Goal: Navigation & Orientation: Find specific page/section

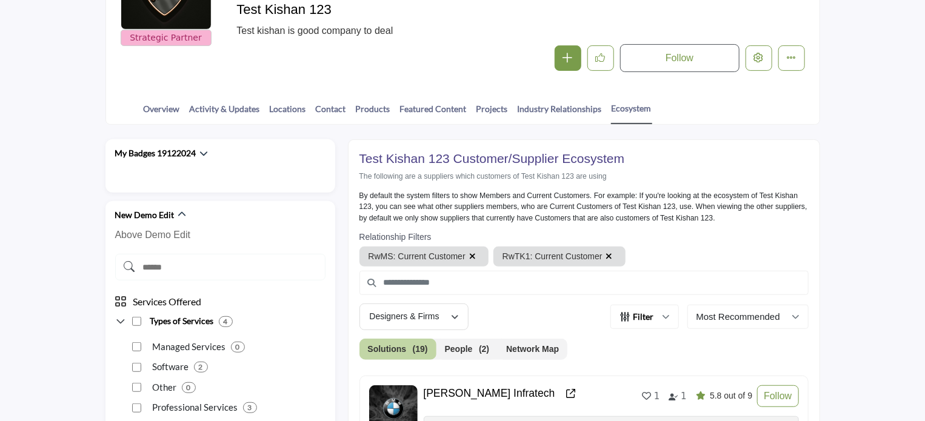
scroll to position [364, 0]
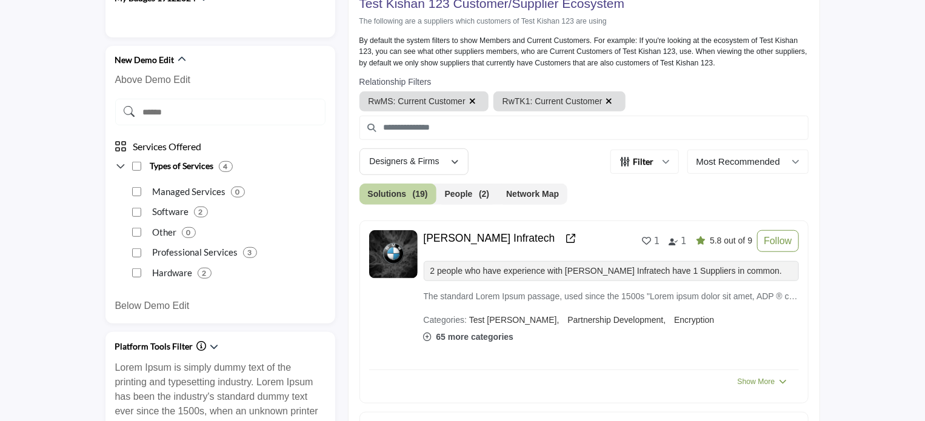
click at [533, 187] on button "Network Map" at bounding box center [533, 194] width 70 height 21
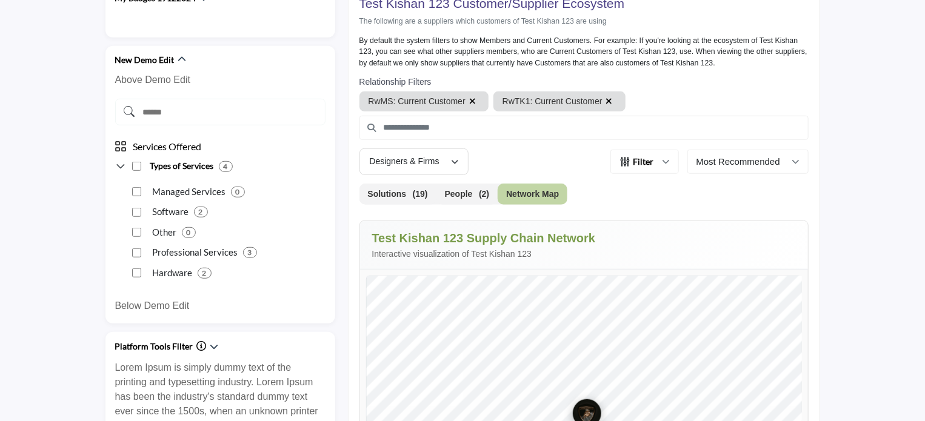
click at [674, 161] on button "Filter" at bounding box center [644, 162] width 69 height 24
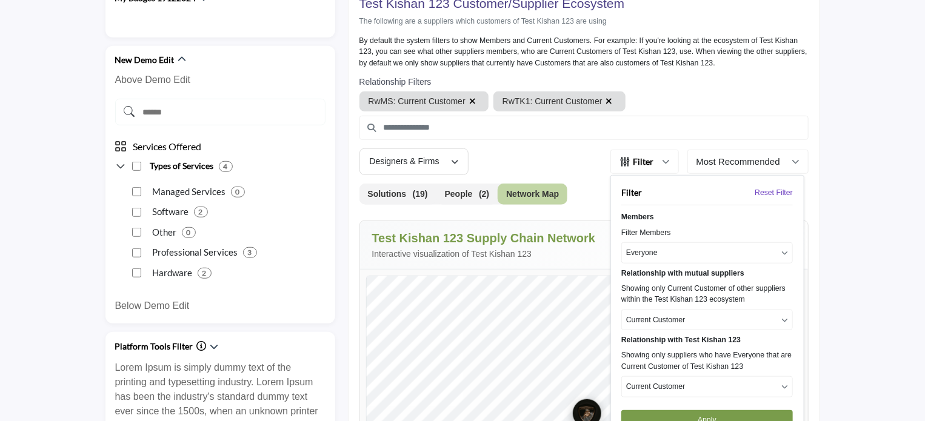
click at [664, 329] on button "Current Customer" at bounding box center [707, 320] width 172 height 21
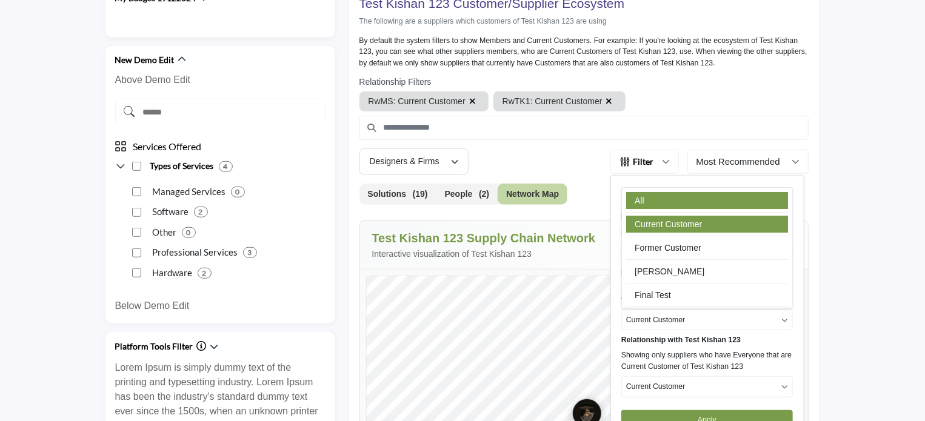
click at [641, 199] on link "All" at bounding box center [707, 200] width 162 height 17
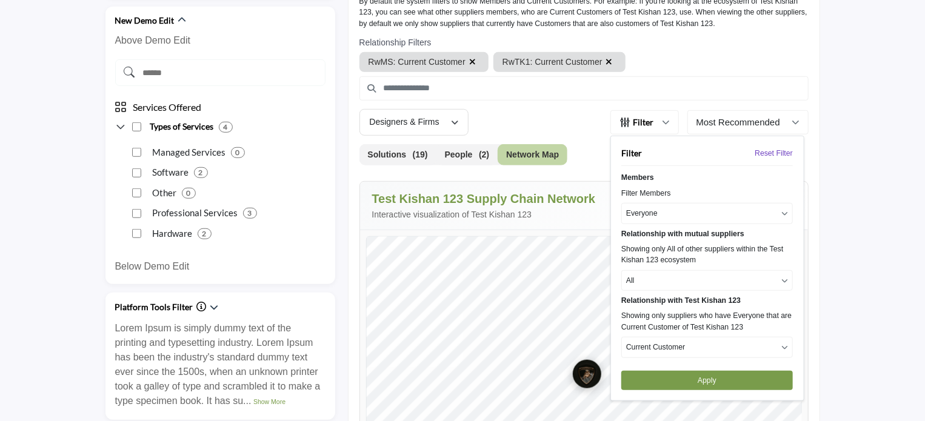
scroll to position [485, 0]
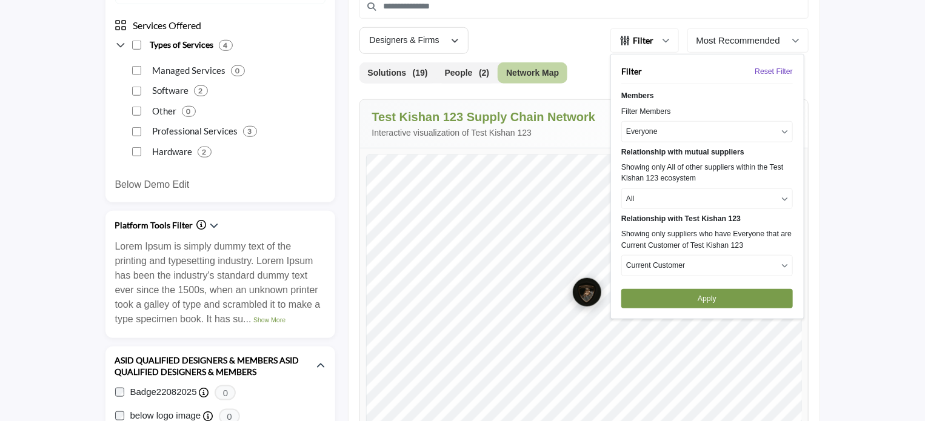
click at [713, 268] on button "Current Customer" at bounding box center [707, 265] width 172 height 21
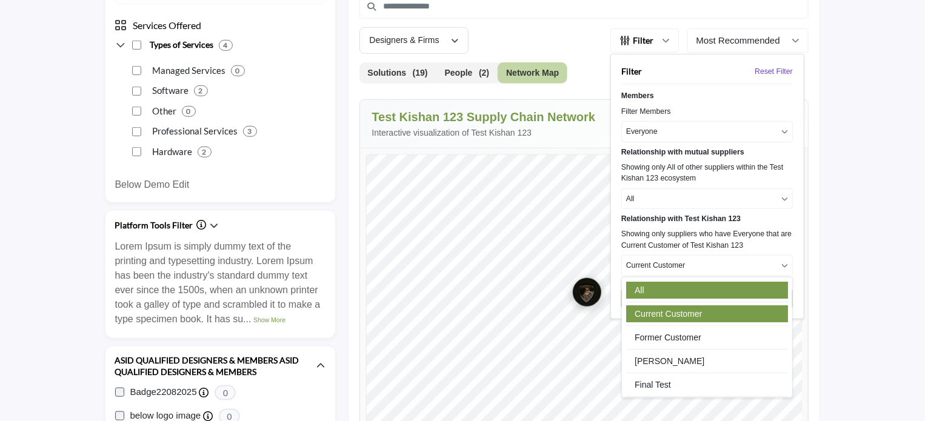
click at [634, 287] on link "All" at bounding box center [707, 290] width 162 height 17
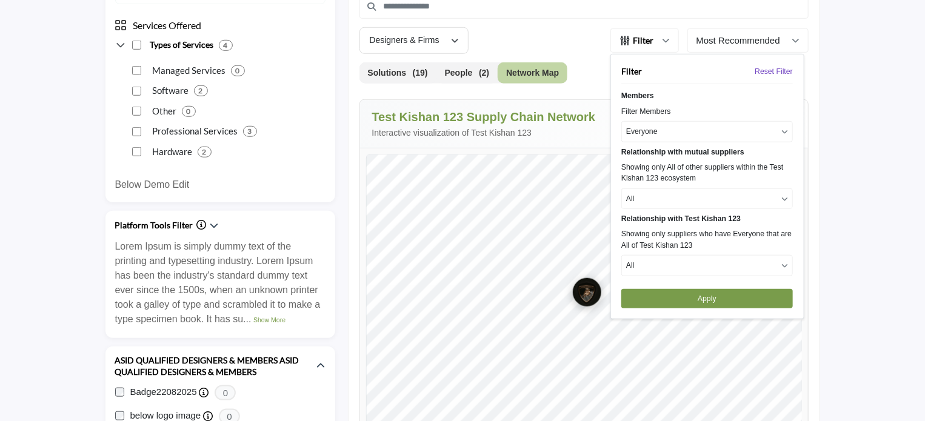
click at [709, 296] on button "Apply" at bounding box center [707, 298] width 172 height 19
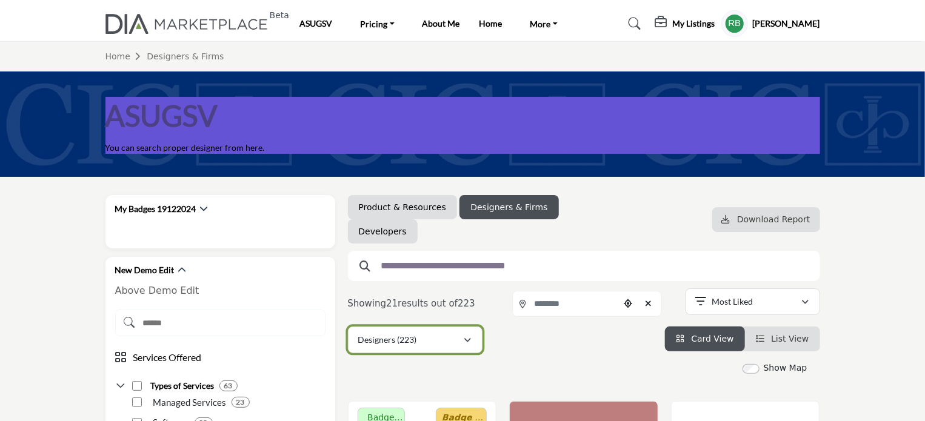
click at [463, 341] on div "Designers (223)" at bounding box center [410, 340] width 105 height 15
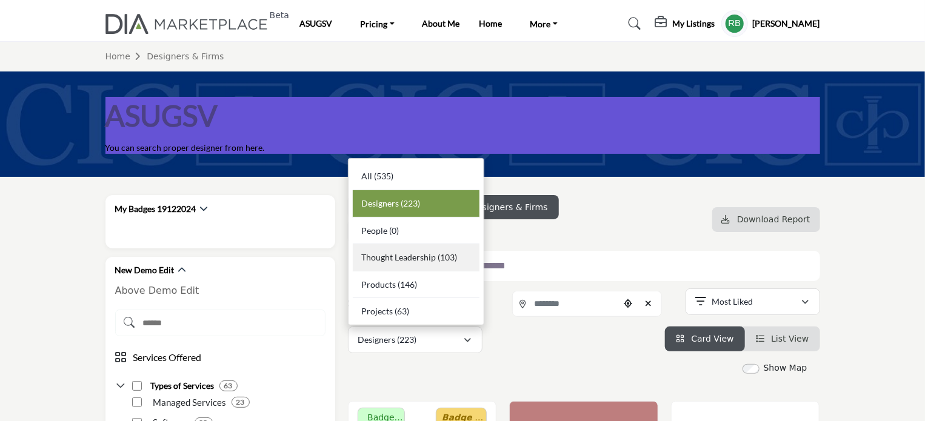
click at [424, 258] on span "Thought Leadership" at bounding box center [398, 257] width 75 height 10
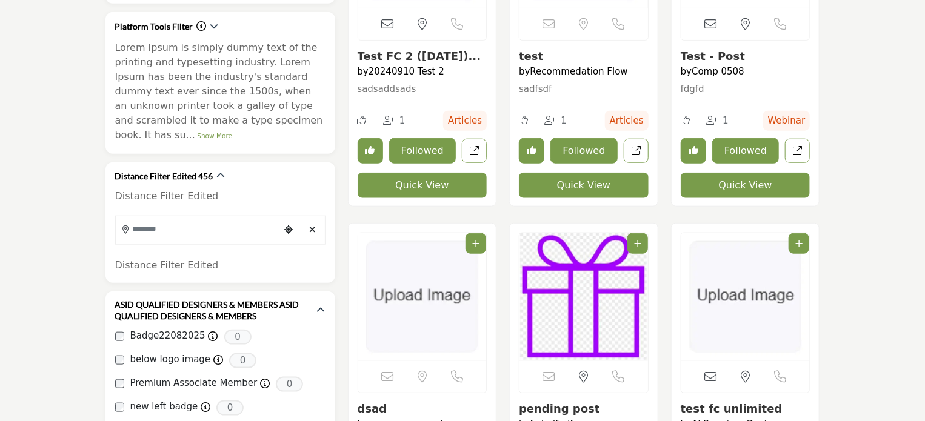
scroll to position [546, 0]
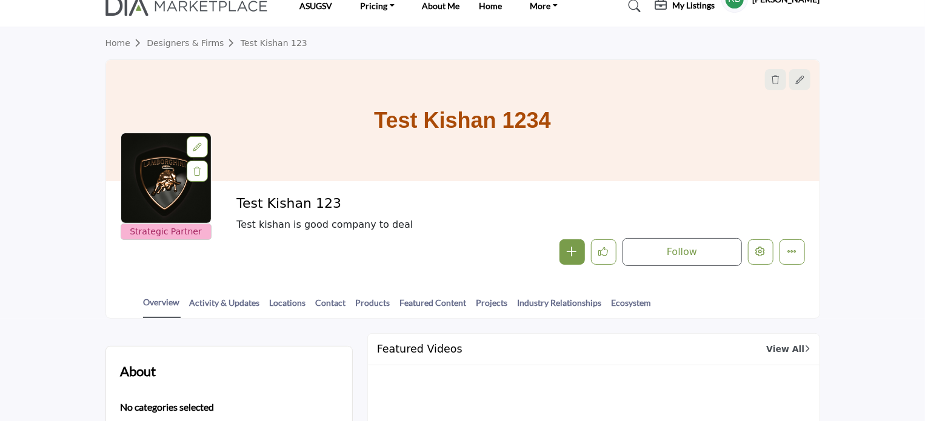
scroll to position [102, 0]
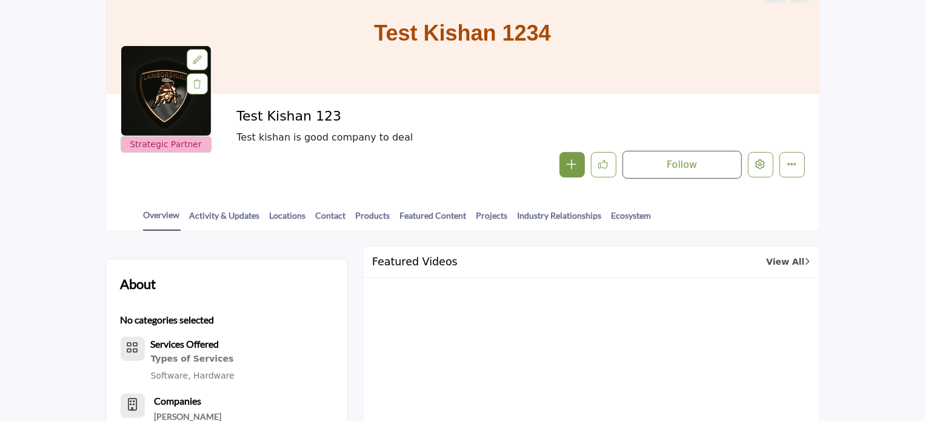
click at [0, 0] on div at bounding box center [0, 0] width 0 height 0
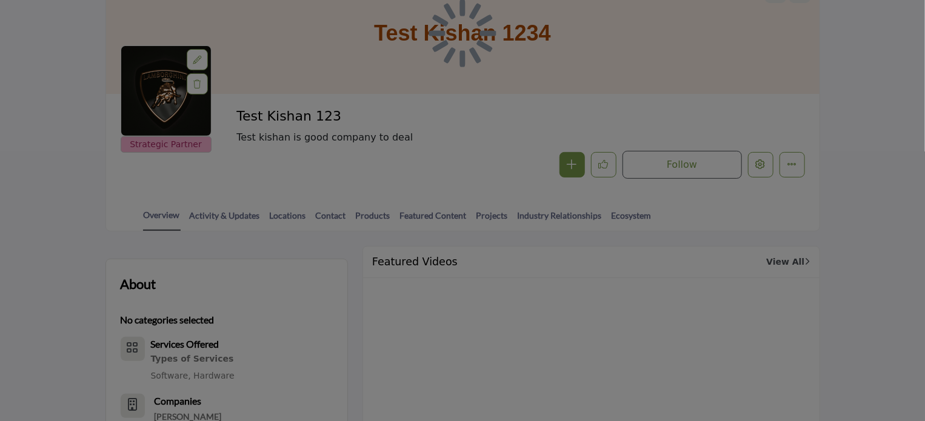
scroll to position [182, 0]
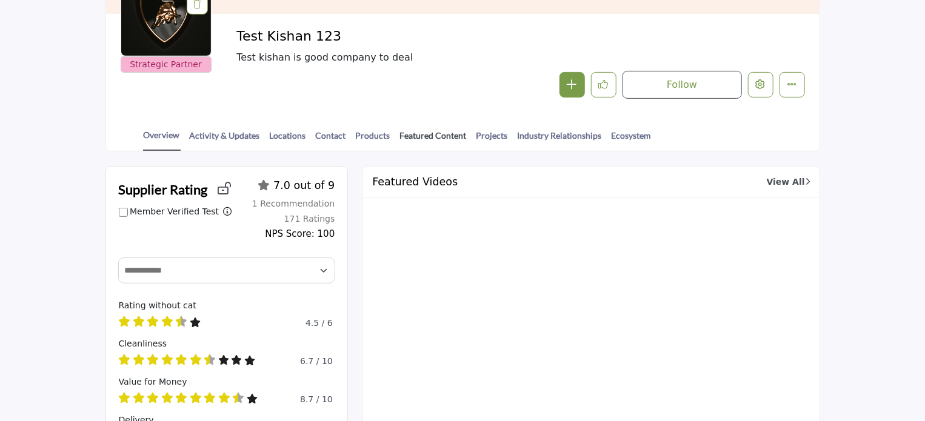
click at [430, 135] on link "Featured Content" at bounding box center [433, 139] width 68 height 21
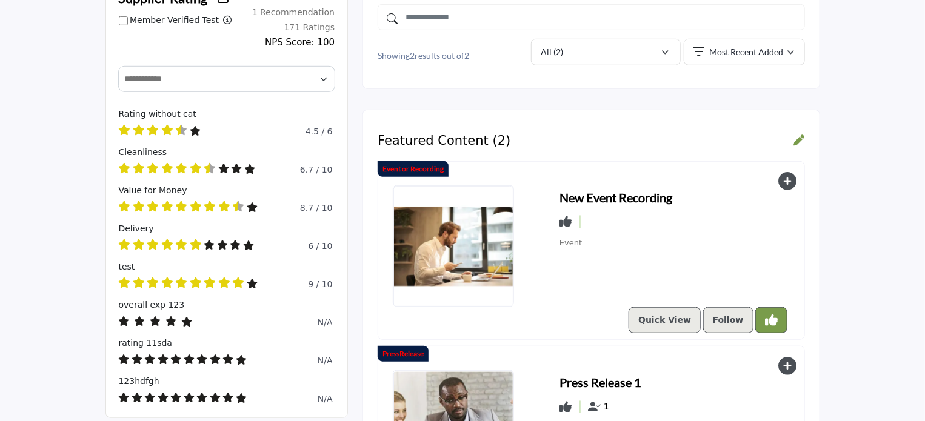
scroll to position [303, 0]
